Goal: Communication & Community: Connect with others

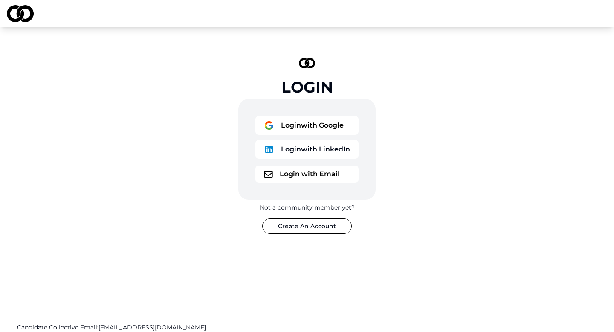
click at [297, 127] on button "Login with Google" at bounding box center [307, 125] width 103 height 19
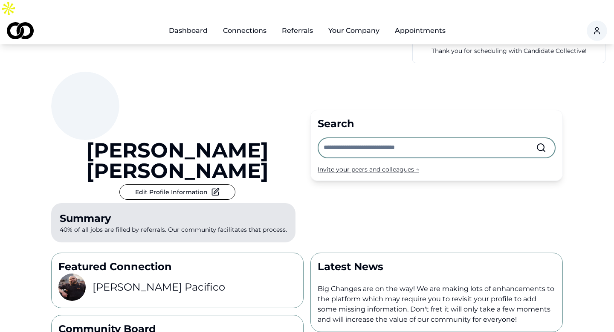
click at [349, 138] on input "text" at bounding box center [430, 147] width 213 height 19
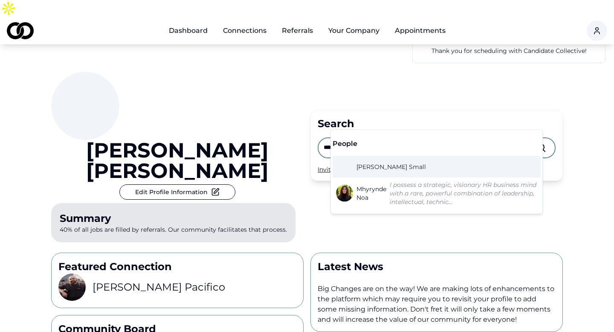
type input "****"
click at [374, 166] on span "[PERSON_NAME]" at bounding box center [392, 167] width 70 height 9
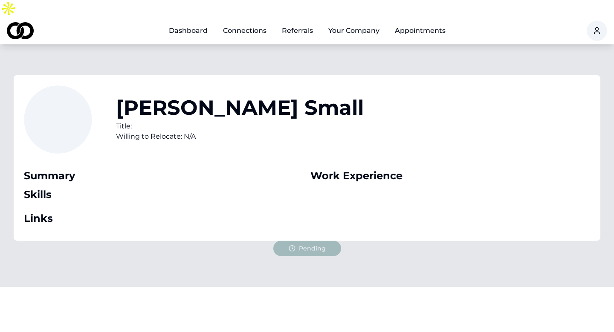
click at [257, 22] on link "Connections" at bounding box center [244, 30] width 57 height 17
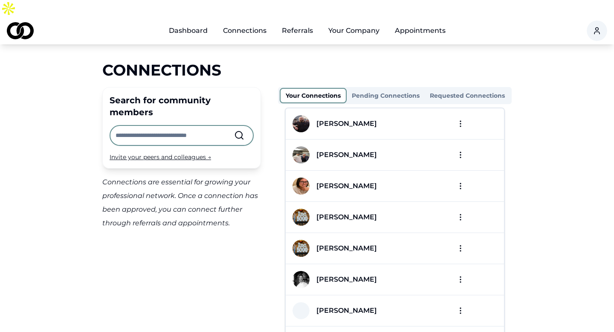
click at [393, 89] on button "Pending Connections" at bounding box center [386, 96] width 78 height 14
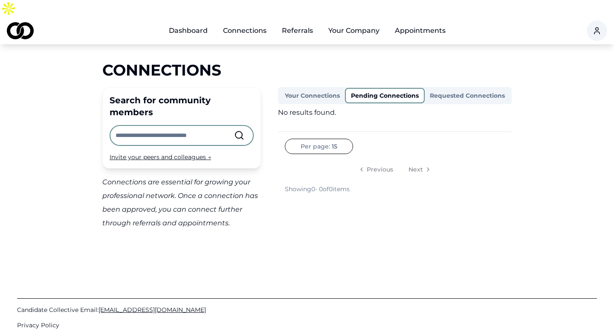
click at [312, 89] on button "Your Connections" at bounding box center [312, 96] width 65 height 14
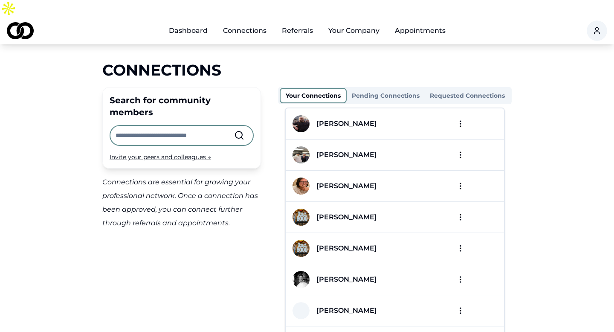
click at [462, 106] on html "Dashboard Connections Referrals Your Company Appointments Connections Search fo…" at bounding box center [307, 166] width 614 height 332
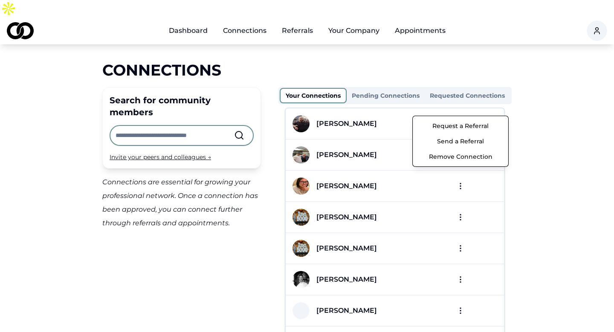
click at [452, 141] on button "Send a Referral" at bounding box center [460, 141] width 91 height 15
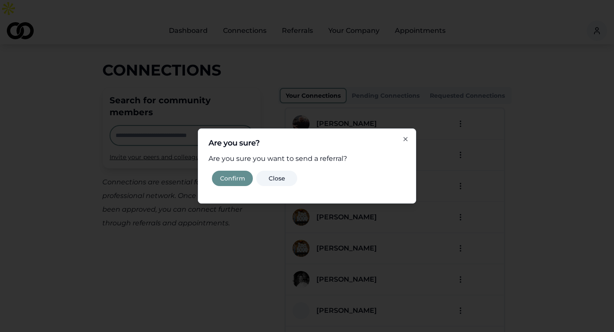
click at [234, 178] on button "Confirm" at bounding box center [232, 178] width 41 height 15
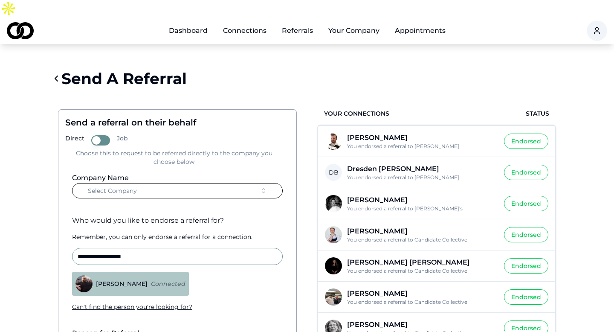
click at [218, 183] on button "Select Company" at bounding box center [177, 190] width 211 height 15
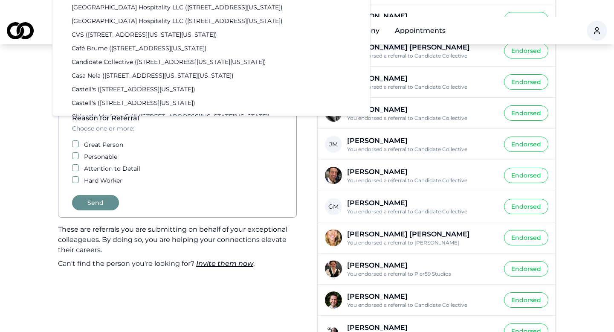
scroll to position [181, 0]
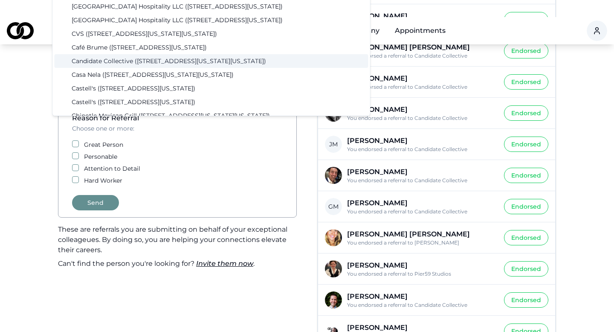
click at [157, 61] on div "Candidate Collective ([STREET_ADDRESS][US_STATE][US_STATE])" at bounding box center [212, 61] width 314 height 14
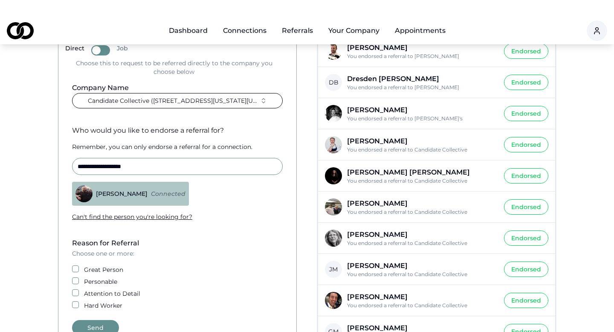
scroll to position [157, 0]
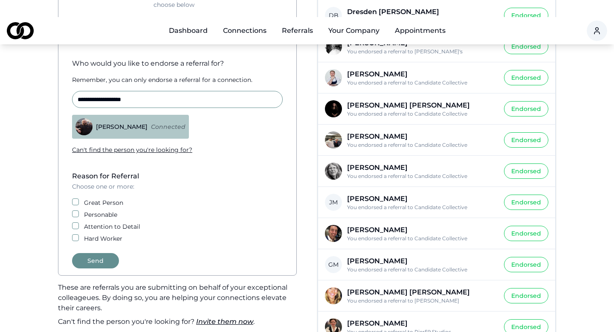
click at [77, 198] on button "Great Person" at bounding box center [75, 201] width 7 height 7
click at [75, 210] on button "Personable" at bounding box center [75, 213] width 7 height 7
click at [75, 222] on button "Attention to Detail" at bounding box center [75, 225] width 7 height 7
click at [75, 234] on button "Hard Worker" at bounding box center [75, 237] width 7 height 7
click at [100, 253] on button "Send" at bounding box center [95, 260] width 47 height 15
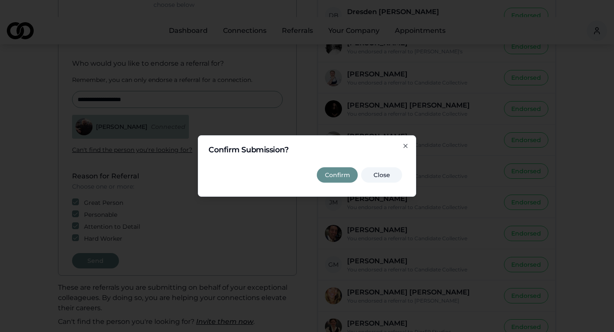
click at [329, 175] on button "Confirm" at bounding box center [337, 174] width 41 height 15
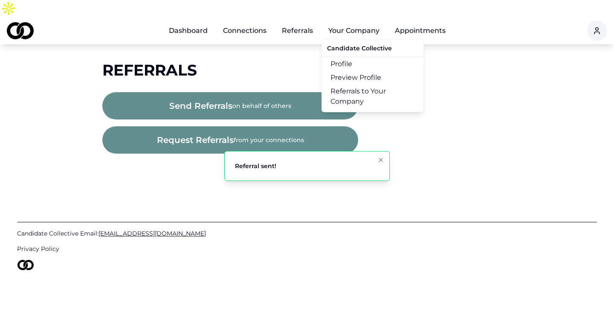
click at [356, 22] on button "Your Company" at bounding box center [354, 30] width 65 height 17
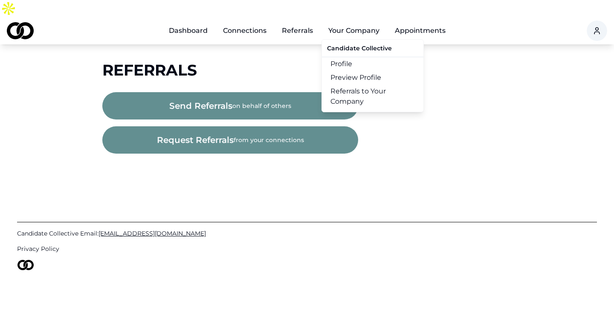
click at [357, 84] on link "Referrals to Your Company" at bounding box center [373, 96] width 102 height 24
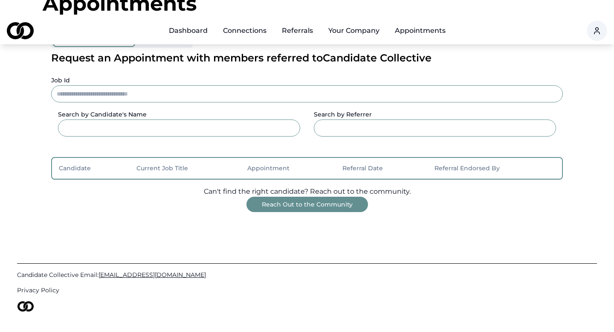
scroll to position [71, 0]
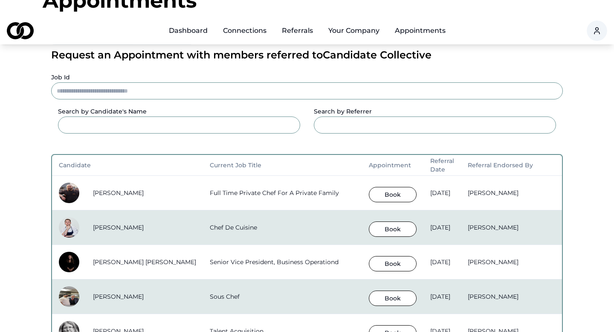
click at [373, 187] on button "Book" at bounding box center [393, 194] width 48 height 15
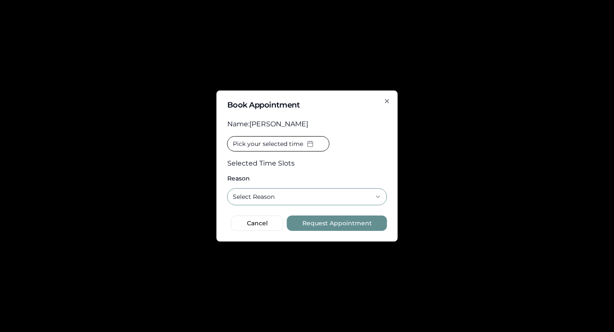
click at [339, 195] on button "Select Reason" at bounding box center [307, 196] width 160 height 17
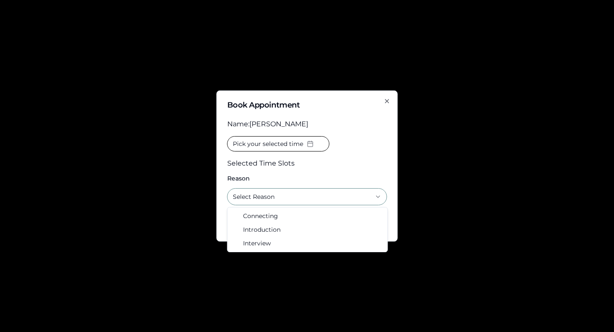
click at [388, 100] on icon "button" at bounding box center [387, 100] width 3 height 3
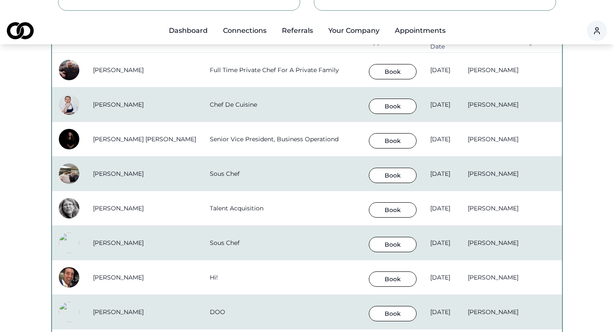
scroll to position [155, 0]
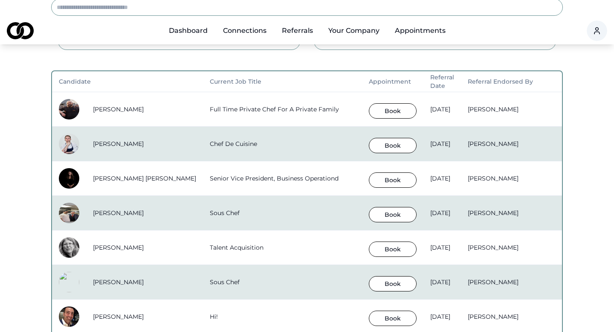
click at [186, 22] on link "Dashboard" at bounding box center [188, 30] width 52 height 17
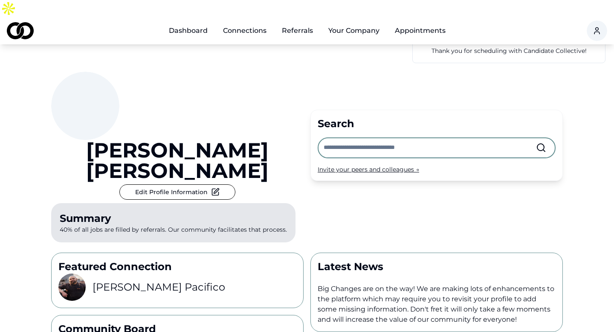
click at [402, 165] on div "Invite your peers and colleagues →" at bounding box center [437, 169] width 238 height 9
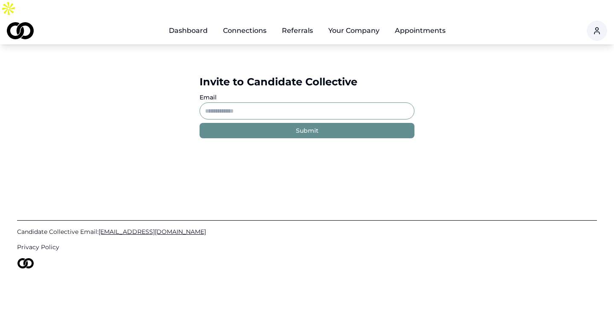
click at [216, 102] on input "Email" at bounding box center [307, 110] width 215 height 17
click at [196, 22] on link "Dashboard" at bounding box center [188, 30] width 52 height 17
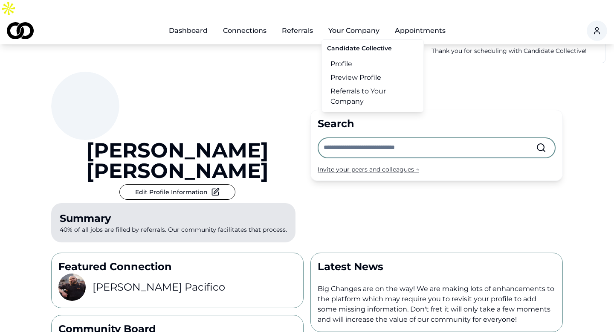
click at [347, 57] on link "Profile" at bounding box center [373, 64] width 102 height 14
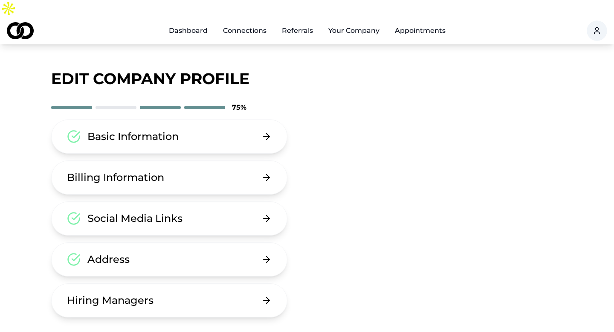
scroll to position [28, 0]
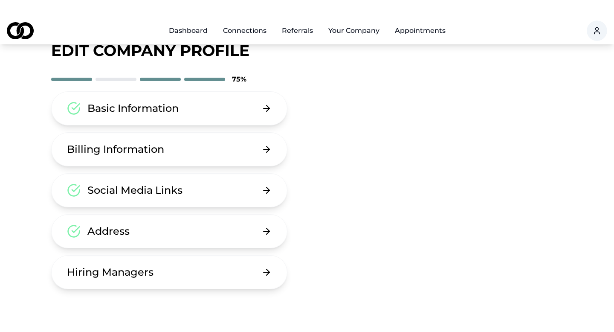
click at [277, 255] on button "Hiring Managers" at bounding box center [169, 272] width 236 height 34
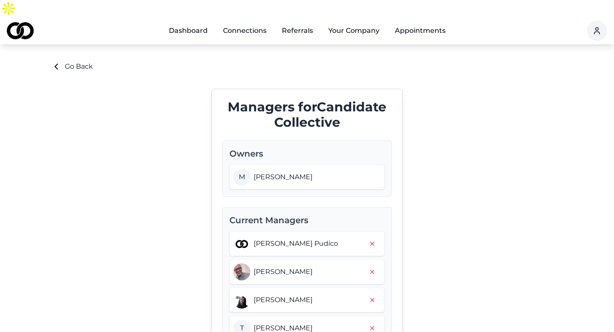
click at [244, 22] on link "Connections" at bounding box center [244, 30] width 57 height 17
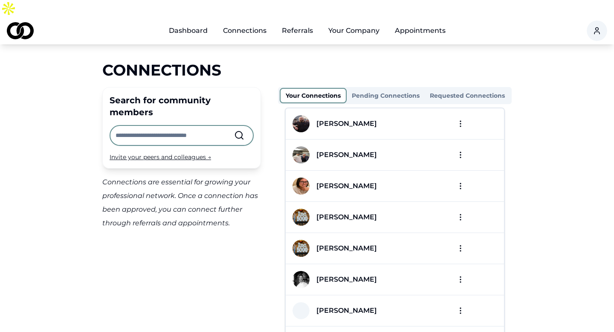
click at [300, 22] on link "Referrals" at bounding box center [297, 30] width 45 height 17
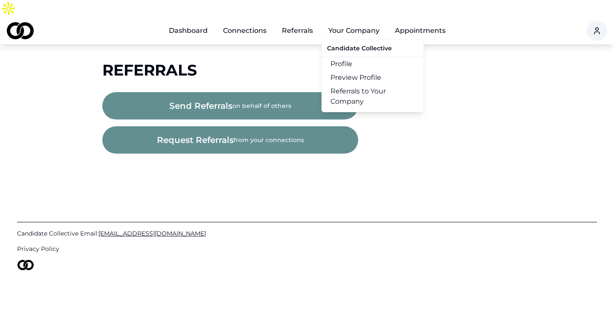
click at [361, 22] on button "Your Company" at bounding box center [354, 30] width 65 height 17
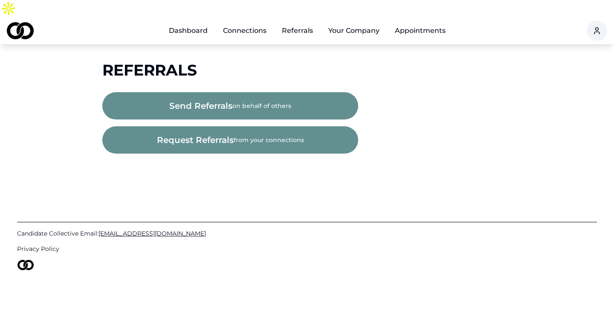
click at [192, 22] on link "Dashboard" at bounding box center [188, 30] width 52 height 17
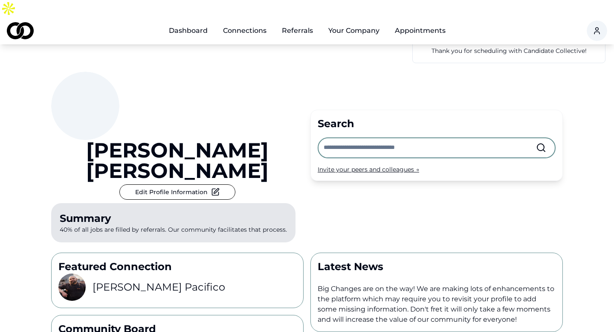
click at [345, 138] on input "text" at bounding box center [430, 147] width 213 height 19
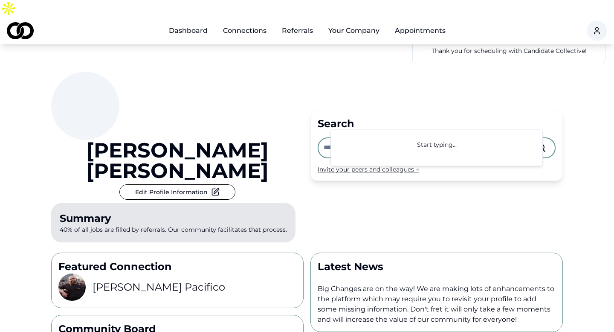
type input "*"
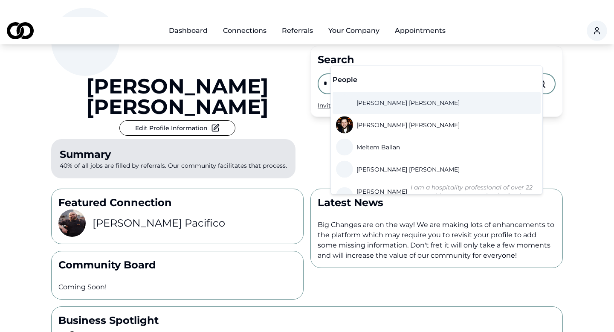
type input "*"
click at [268, 51] on div "[PERSON_NAME] Edit Profile Information Summary 40% of all jobs are filled by re…" at bounding box center [177, 95] width 253 height 174
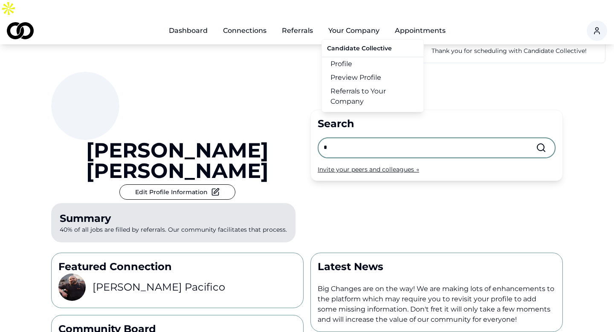
click at [357, 22] on button "Your Company" at bounding box center [354, 30] width 65 height 17
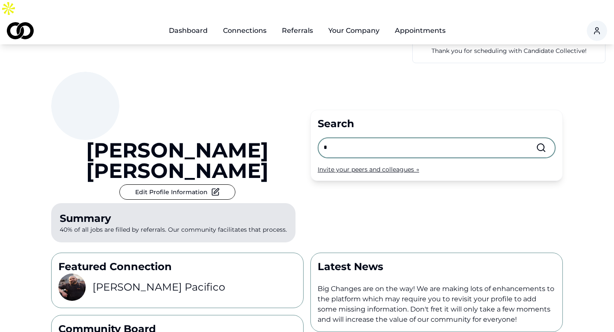
click at [357, 22] on button "Your Company" at bounding box center [354, 30] width 65 height 17
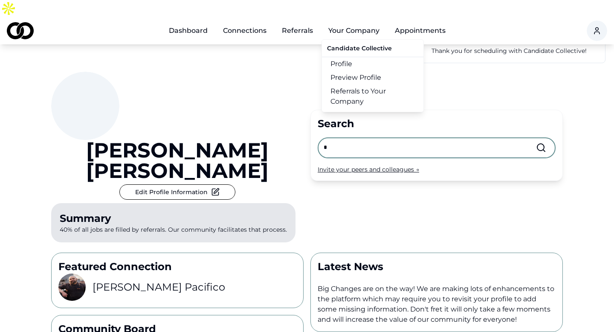
click at [354, 84] on link "Referrals to Your Company" at bounding box center [373, 96] width 102 height 24
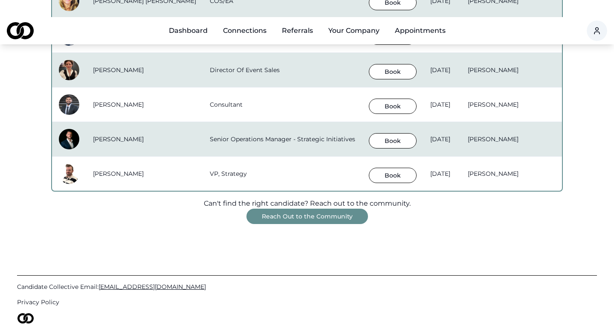
scroll to position [728, 0]
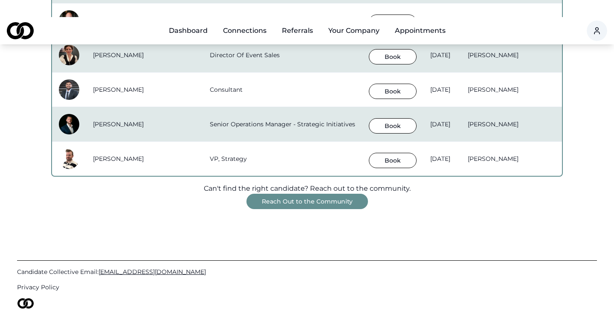
click at [320, 194] on button "Reach Out to the Community" at bounding box center [308, 201] width 122 height 15
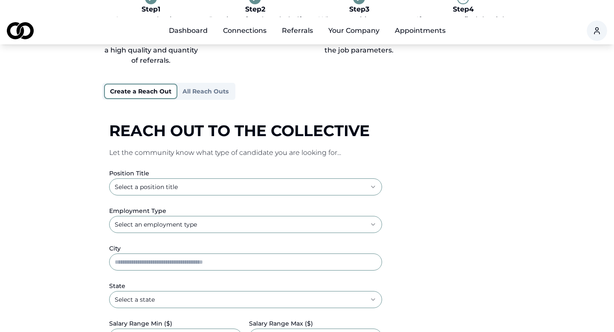
scroll to position [73, 0]
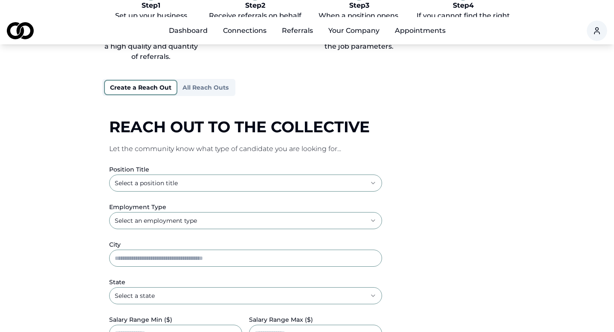
click at [262, 169] on html "**********" at bounding box center [307, 93] width 614 height 332
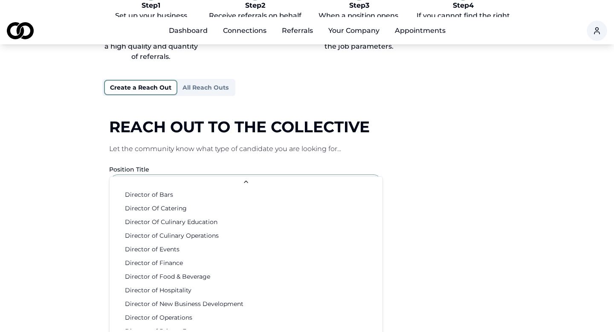
scroll to position [440, 0]
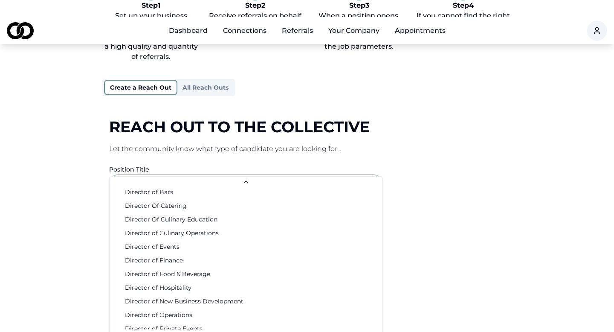
select select "**********"
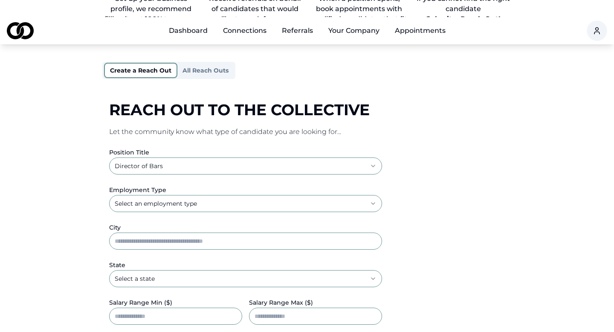
scroll to position [73, 0]
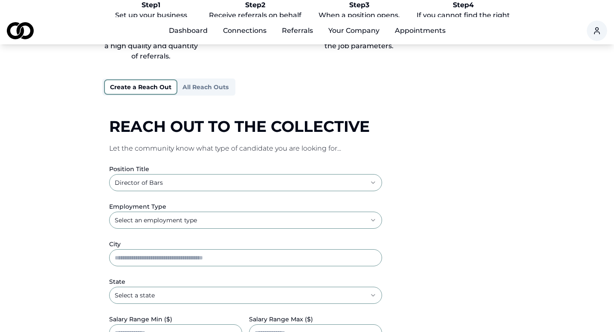
click at [211, 71] on div "**********" at bounding box center [307, 216] width 410 height 457
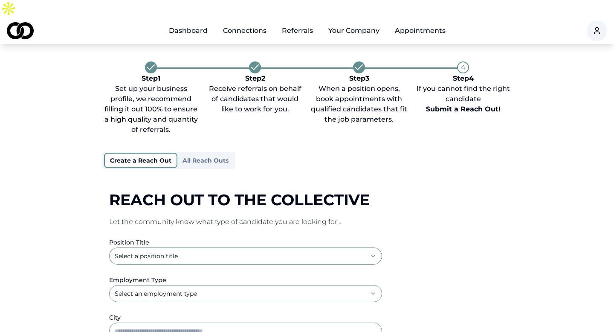
click at [206, 154] on button "All Reach Outs" at bounding box center [206, 161] width 56 height 14
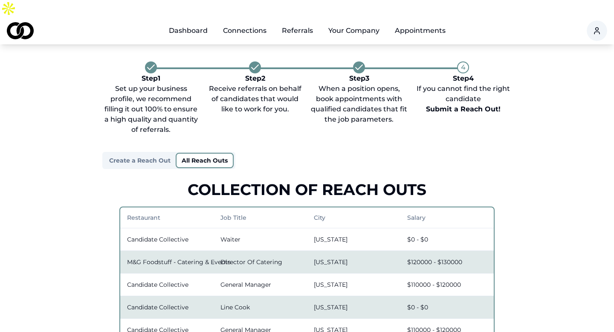
click at [189, 22] on link "Dashboard" at bounding box center [188, 30] width 52 height 17
